Goal: Find contact information: Find contact information

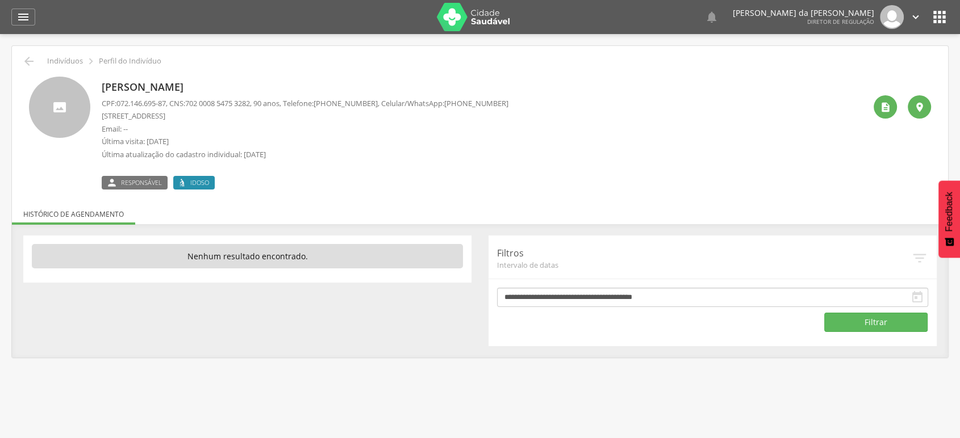
drag, startPoint x: 436, startPoint y: 101, endPoint x: 503, endPoint y: 104, distance: 67.1
click at [503, 104] on span "[PHONE_NUMBER]" at bounding box center [476, 103] width 64 height 10
drag, startPoint x: 454, startPoint y: 104, endPoint x: 515, endPoint y: 105, distance: 60.8
click at [515, 105] on div "[PERSON_NAME] CPF: 072.146.695-87 , CNS: [PHONE_NUMBER] , 90 anos, Telefone: [P…" at bounding box center [483, 133] width 763 height 113
copy span "[PHONE_NUMBER]"
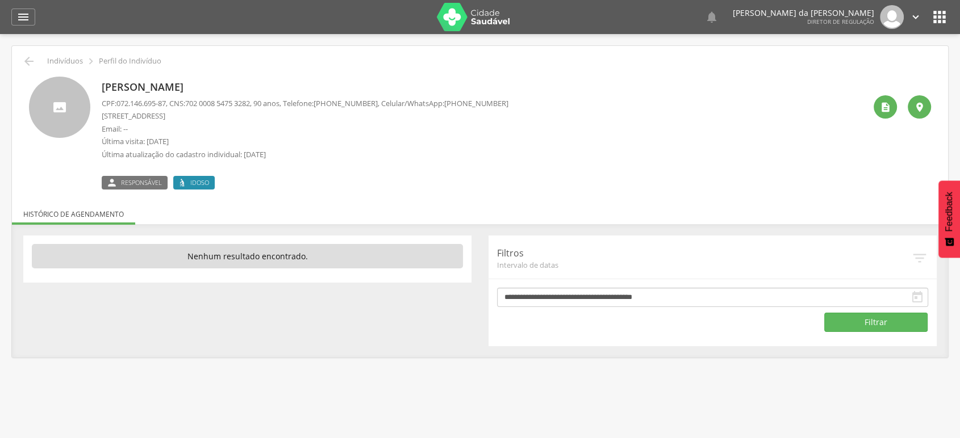
click at [936, 15] on icon "" at bounding box center [939, 17] width 18 height 18
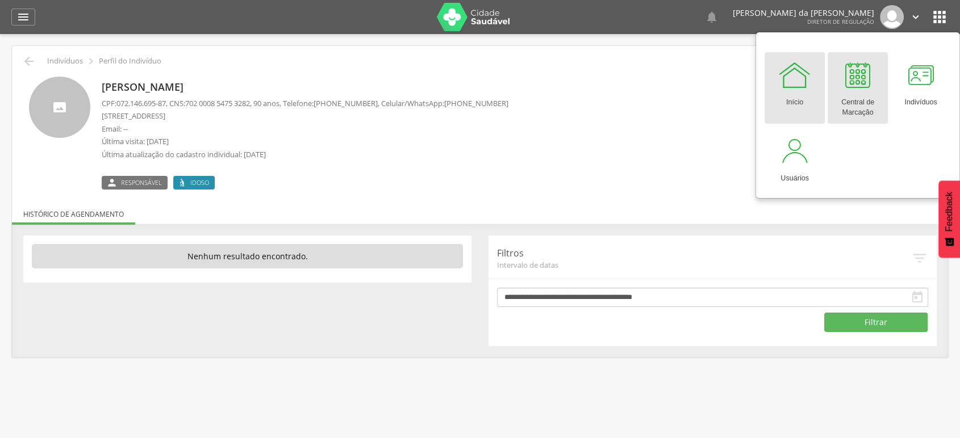
click at [849, 87] on div at bounding box center [857, 75] width 34 height 34
